Goal: Information Seeking & Learning: Learn about a topic

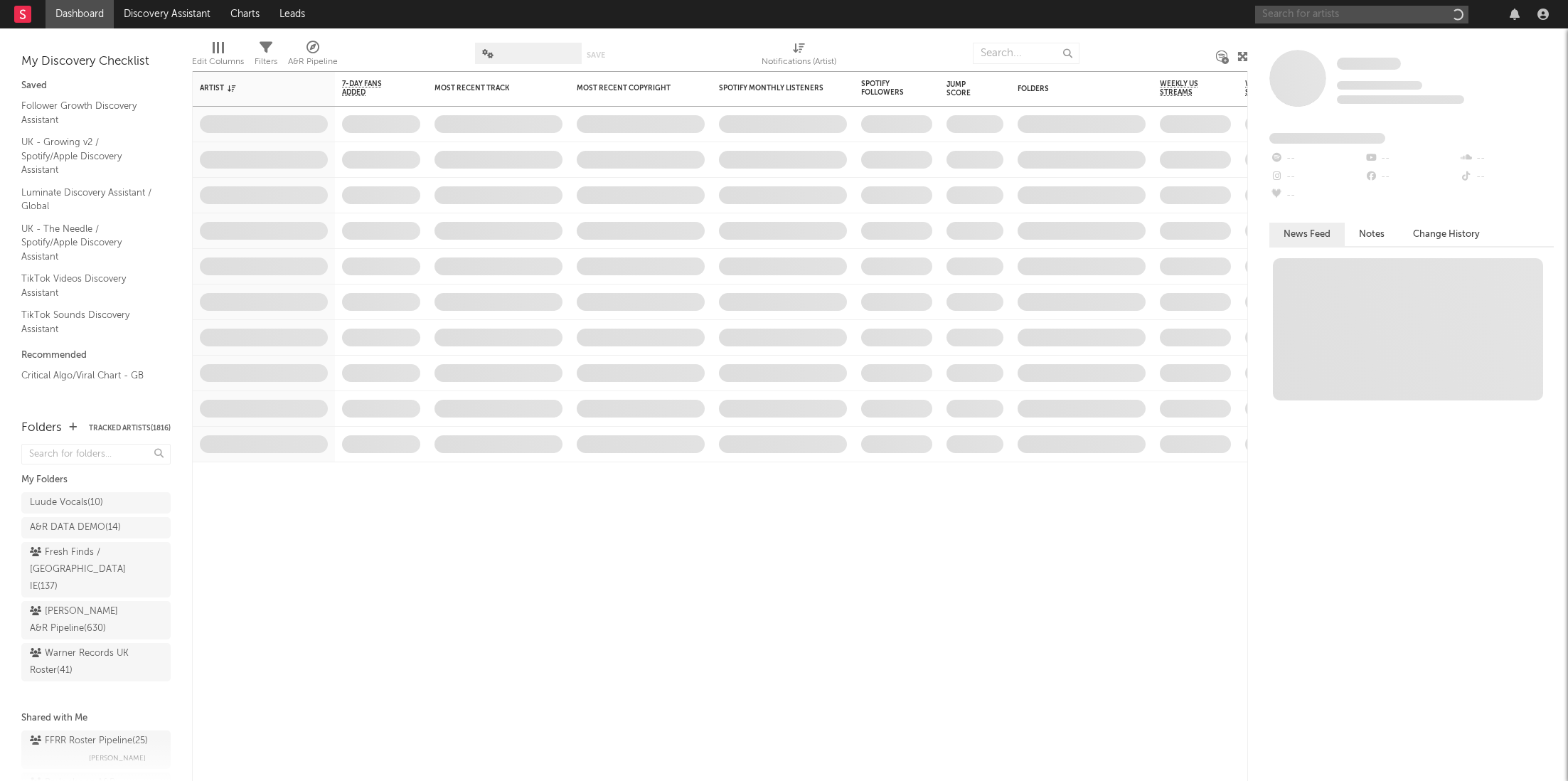
click at [1343, 15] on input "text" at bounding box center [1362, 14] width 214 height 18
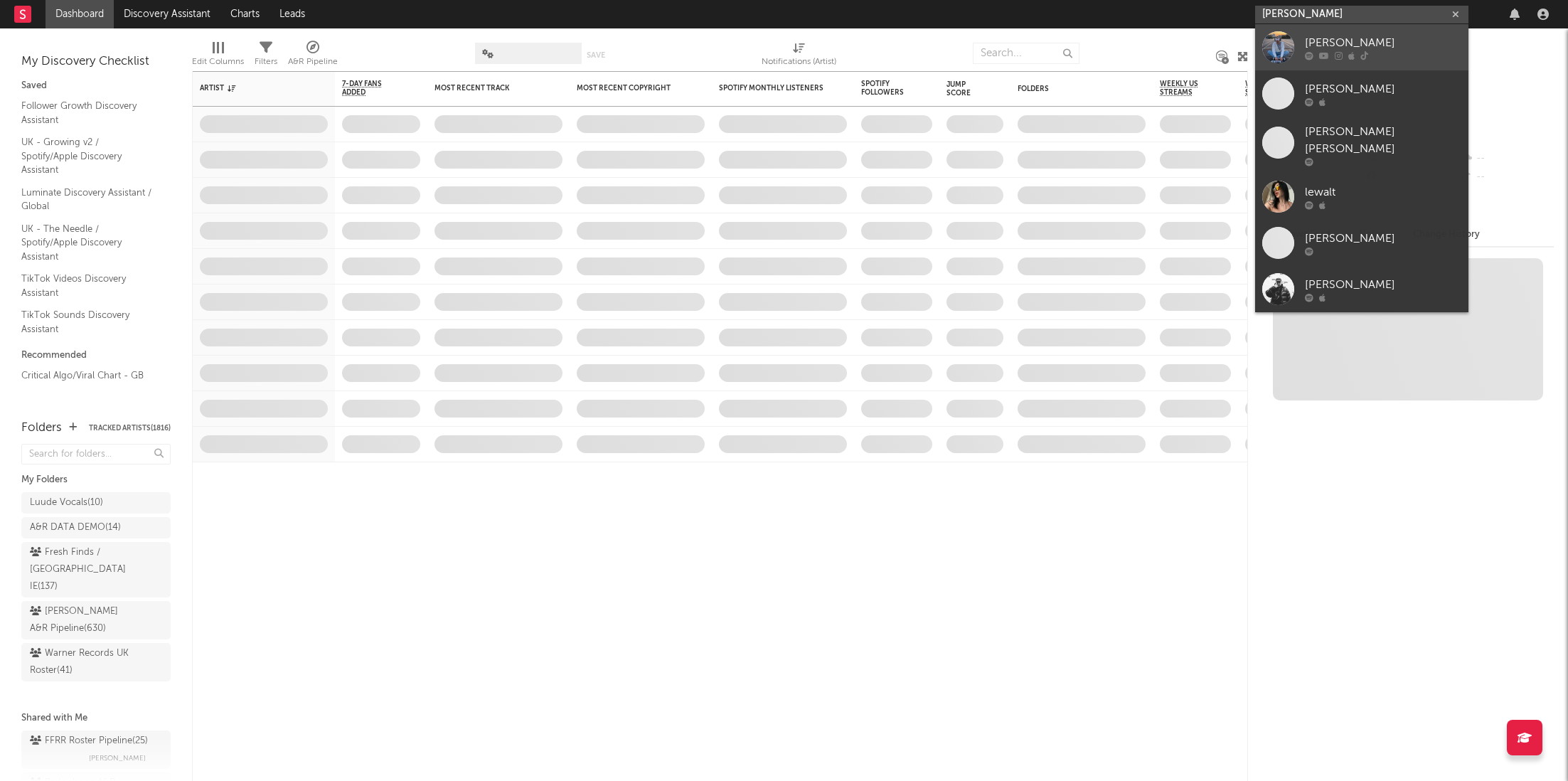
type input "[PERSON_NAME]"
click at [1336, 37] on div "[PERSON_NAME]" at bounding box center [1383, 43] width 156 height 17
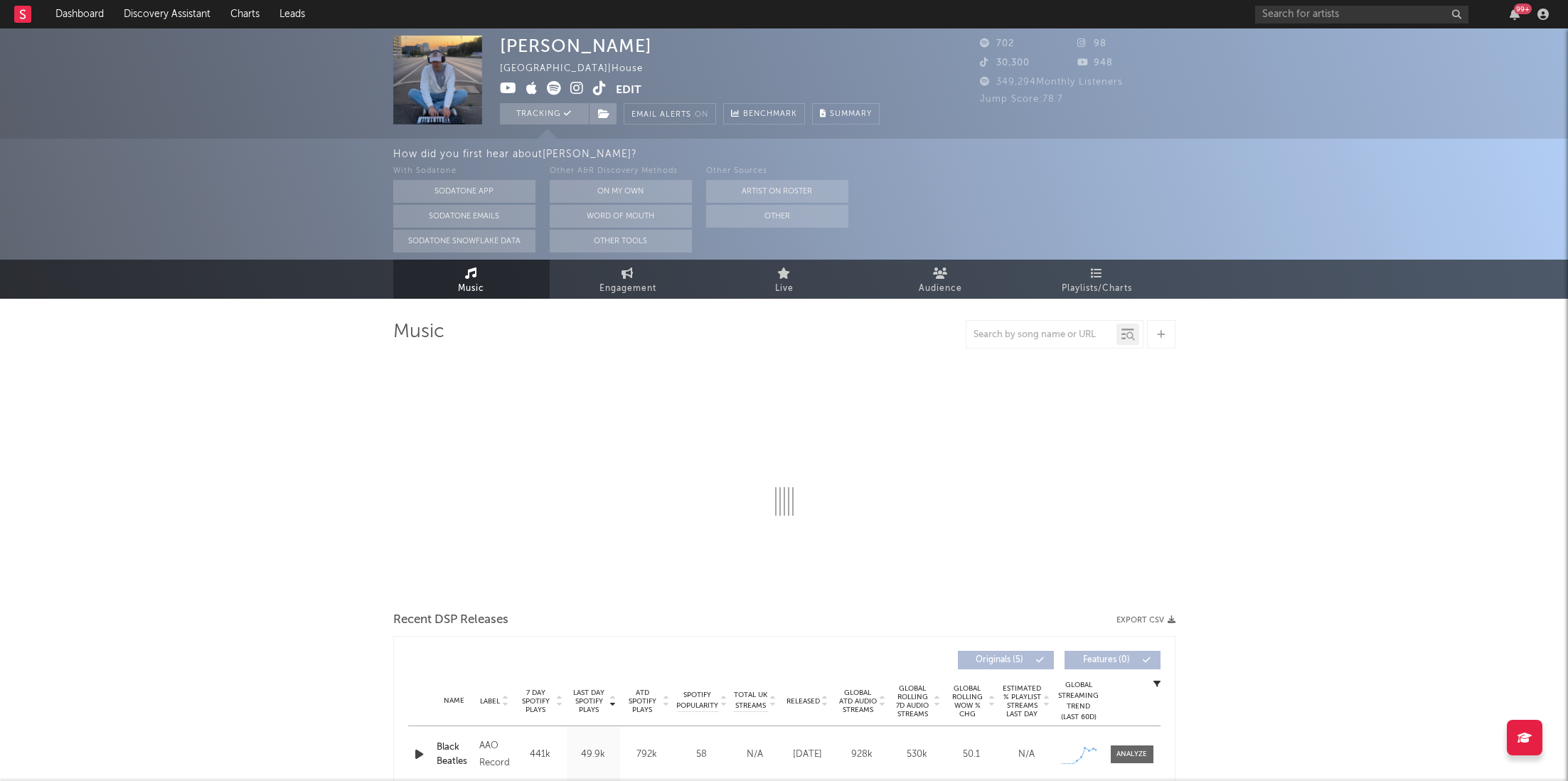
select select "1w"
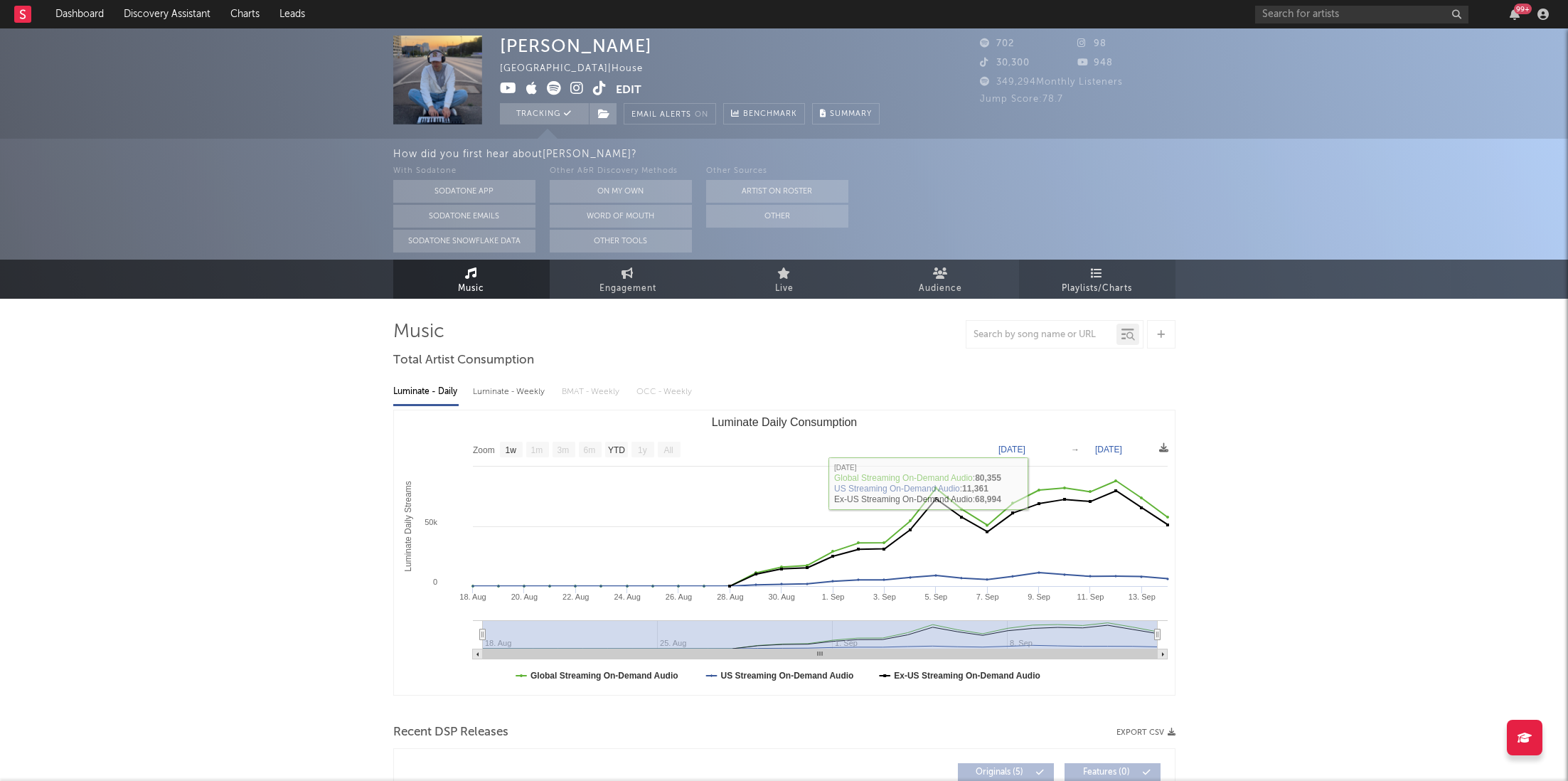
click at [1093, 284] on span "Playlists/Charts" at bounding box center [1097, 289] width 71 height 17
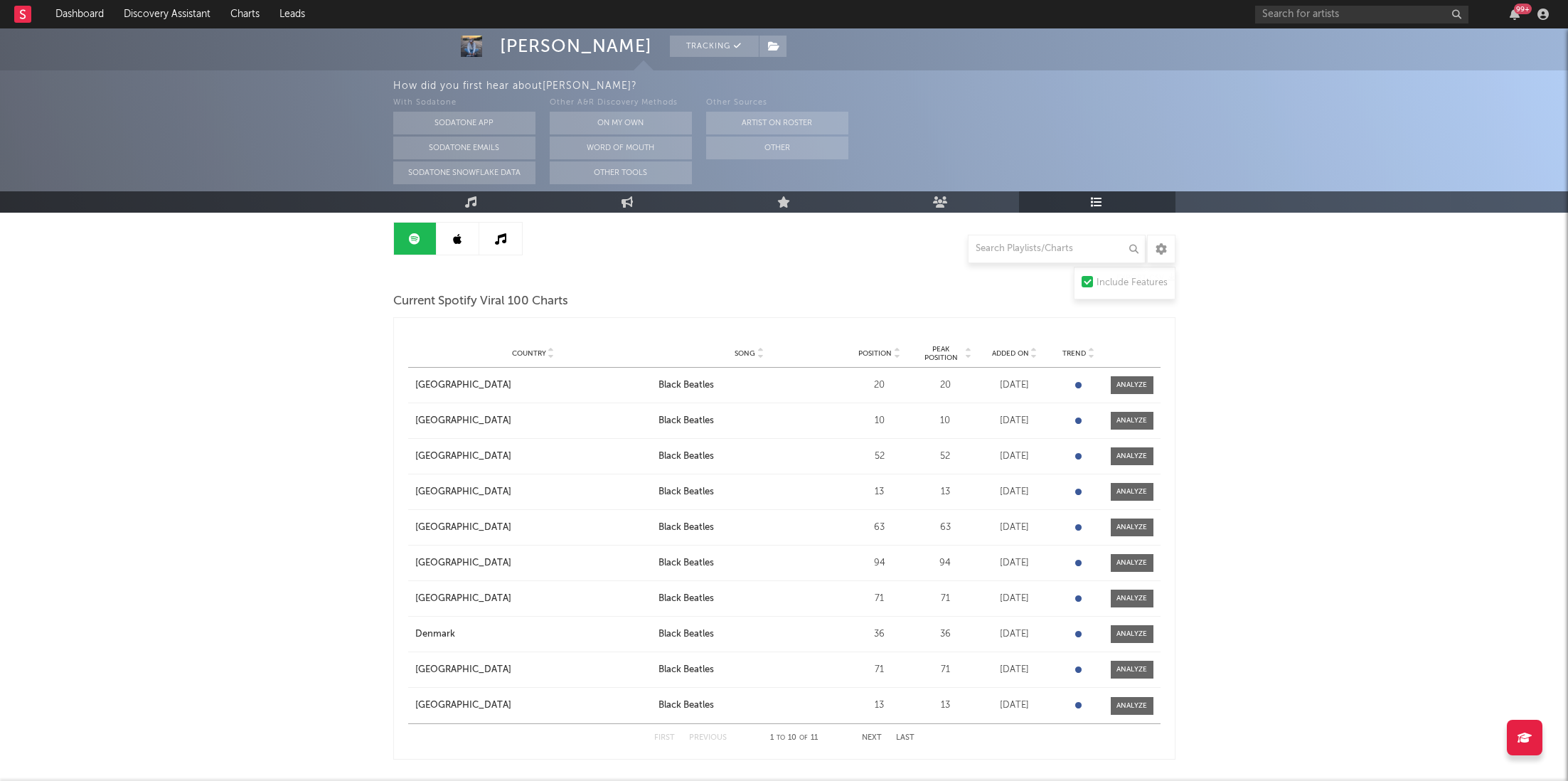
scroll to position [157, 0]
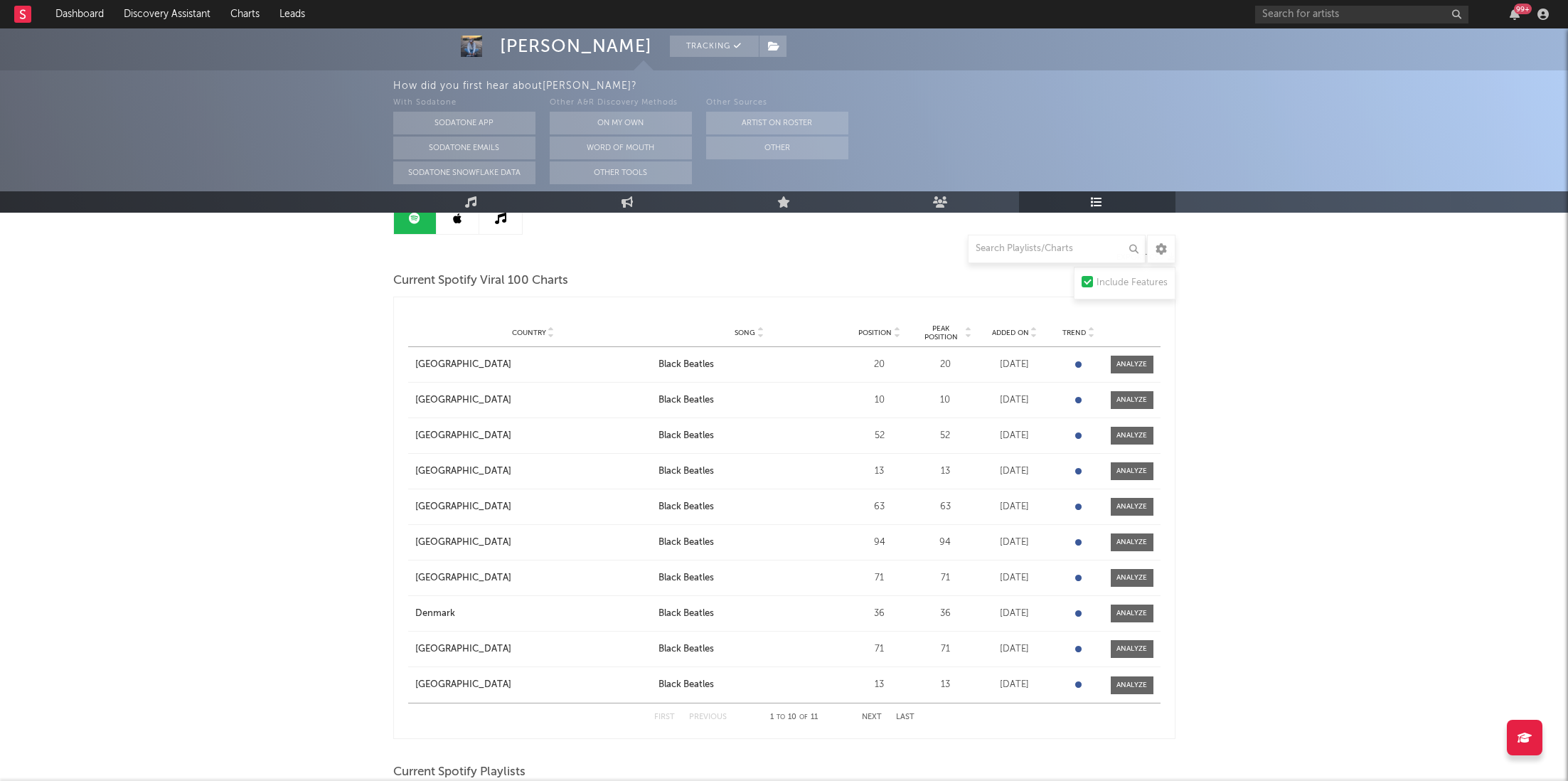
click at [875, 334] on span "Position" at bounding box center [875, 333] width 33 height 9
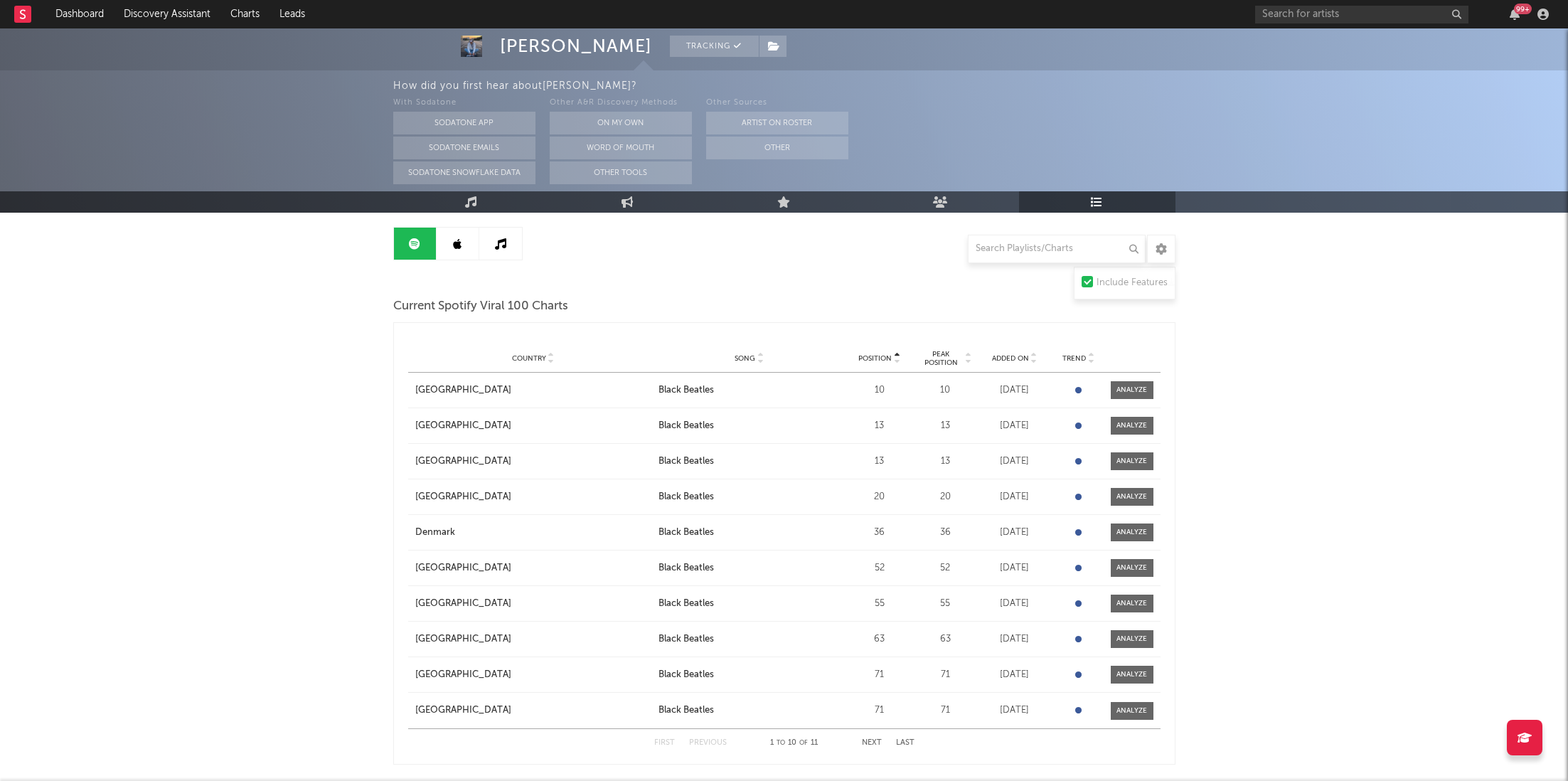
scroll to position [214, 0]
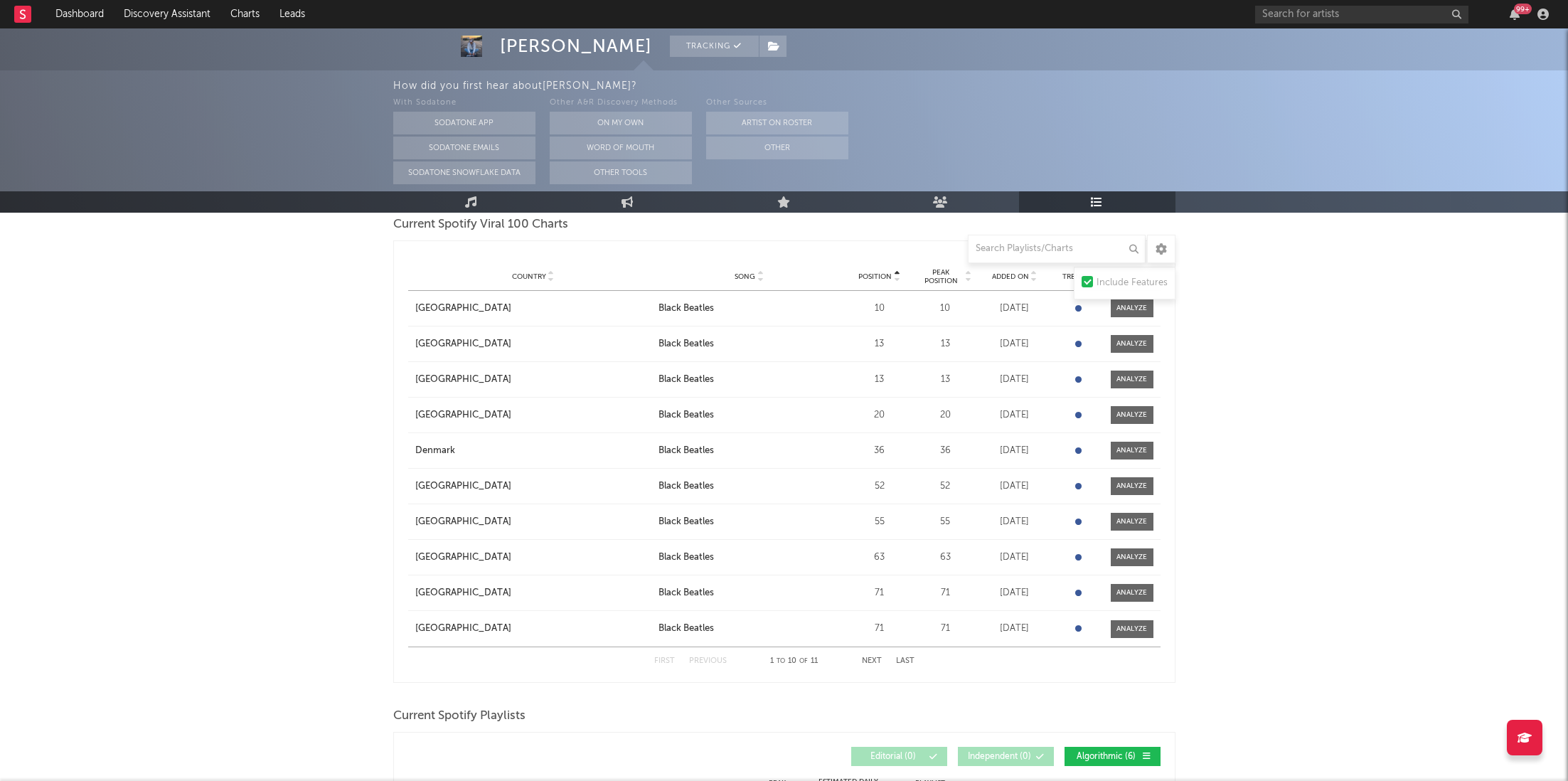
click at [873, 657] on button "Next" at bounding box center [871, 661] width 20 height 8
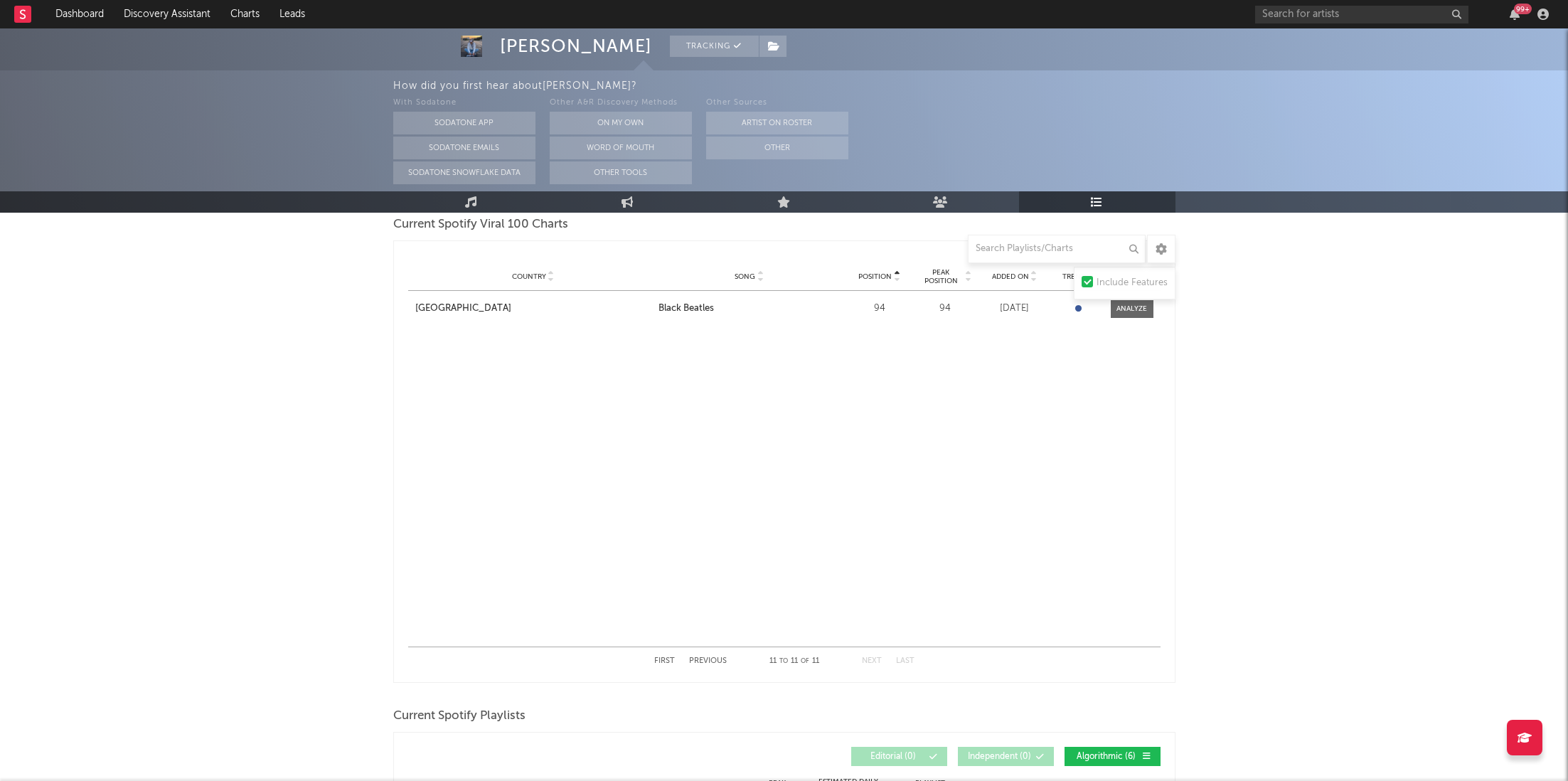
click at [723, 651] on div "First Previous 11 to 11 of 11 Next Last" at bounding box center [784, 661] width 260 height 28
click at [716, 655] on div "First Previous 11 to 11 of 11 Next Last" at bounding box center [784, 661] width 260 height 28
click at [707, 658] on button "Previous" at bounding box center [708, 661] width 38 height 8
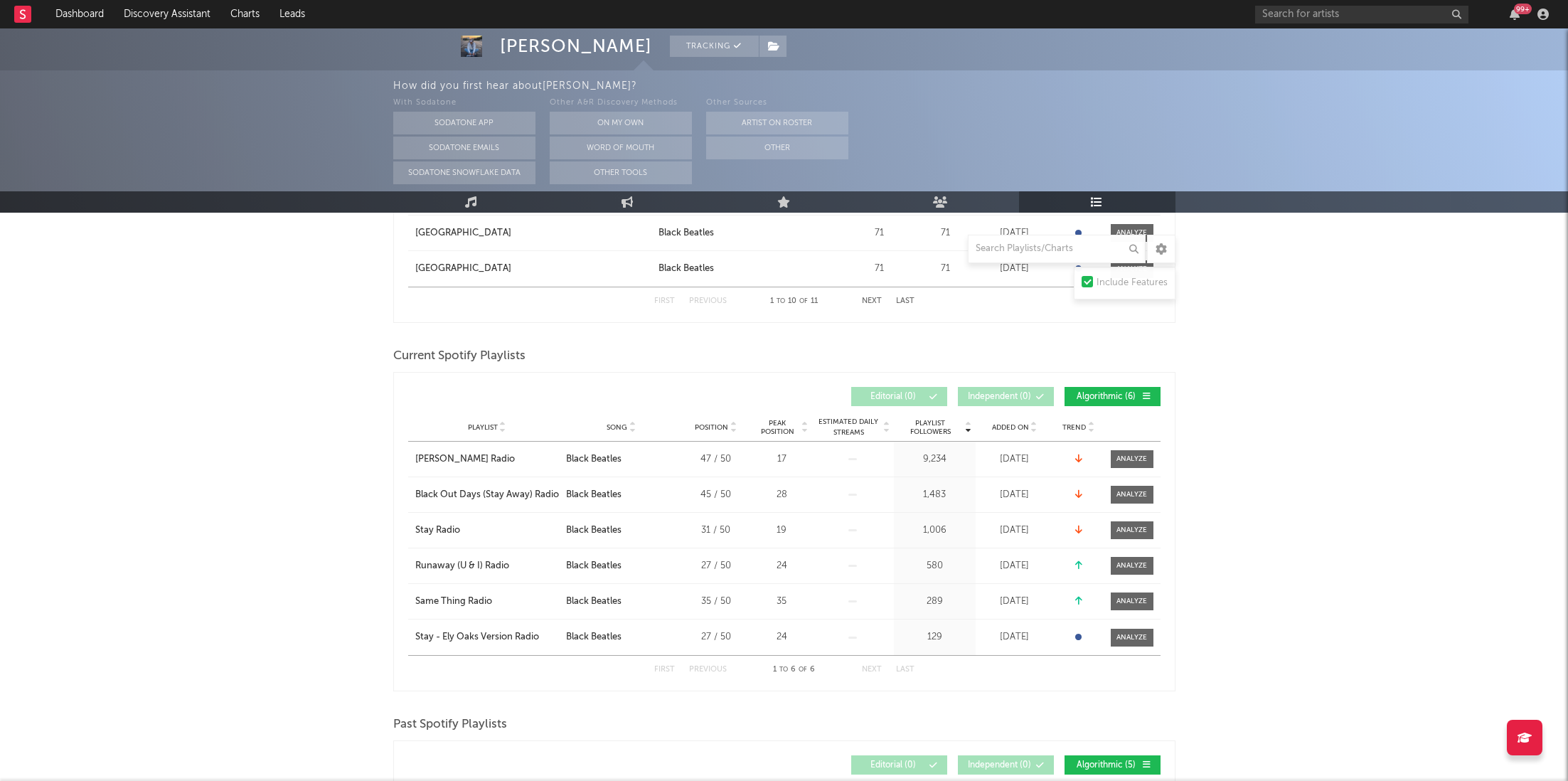
scroll to position [582, 0]
